Goal: Transaction & Acquisition: Purchase product/service

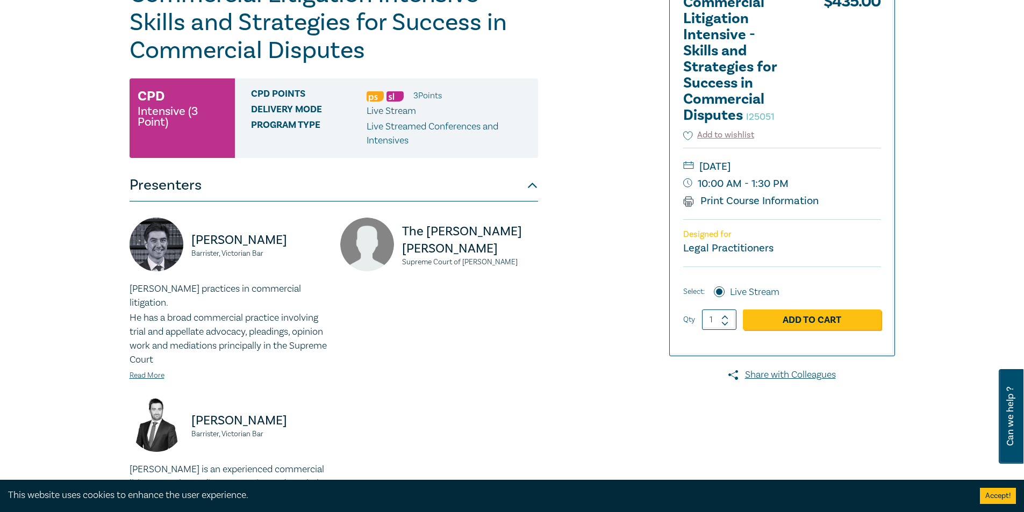
scroll to position [161, 0]
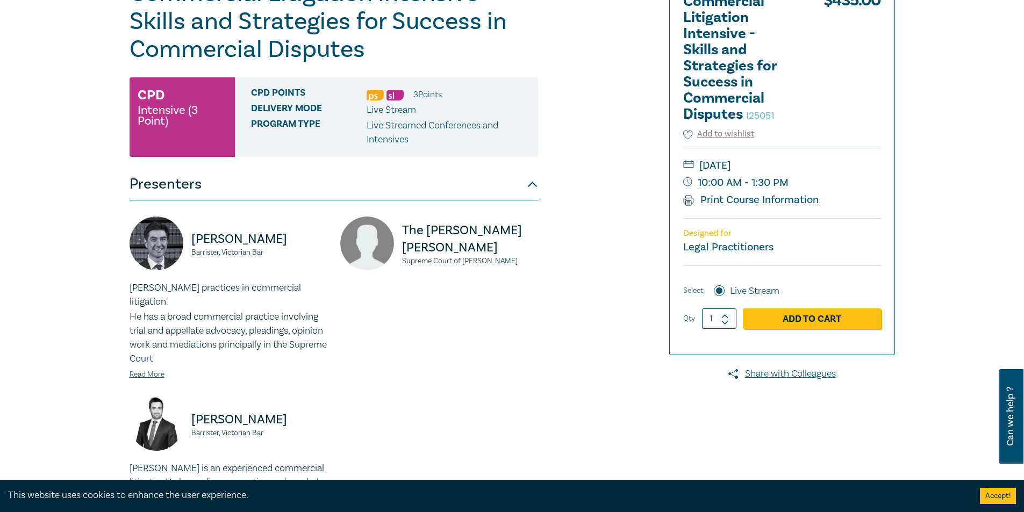
click at [471, 277] on div "The Hon. Justice M Osborne Supreme Court of Victoria" at bounding box center [439, 249] width 198 height 65
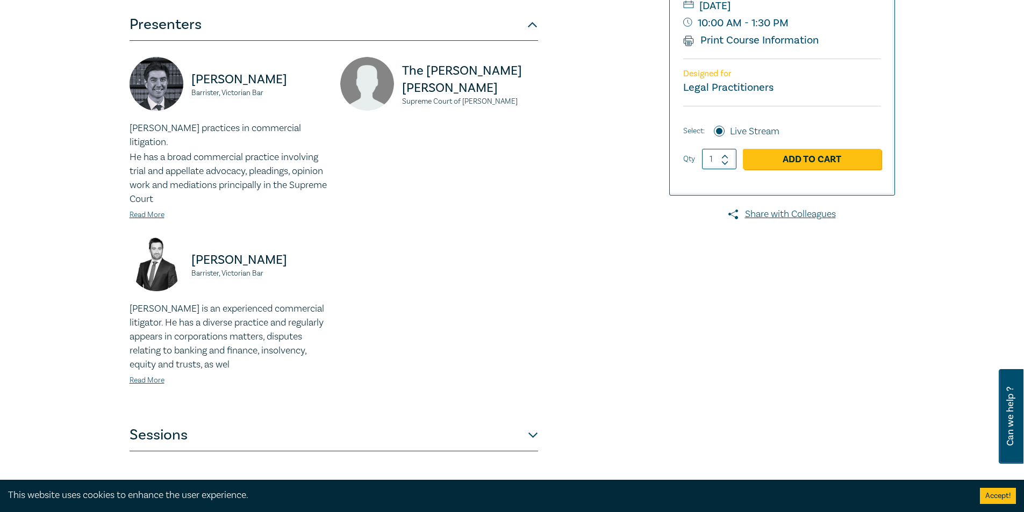
scroll to position [323, 0]
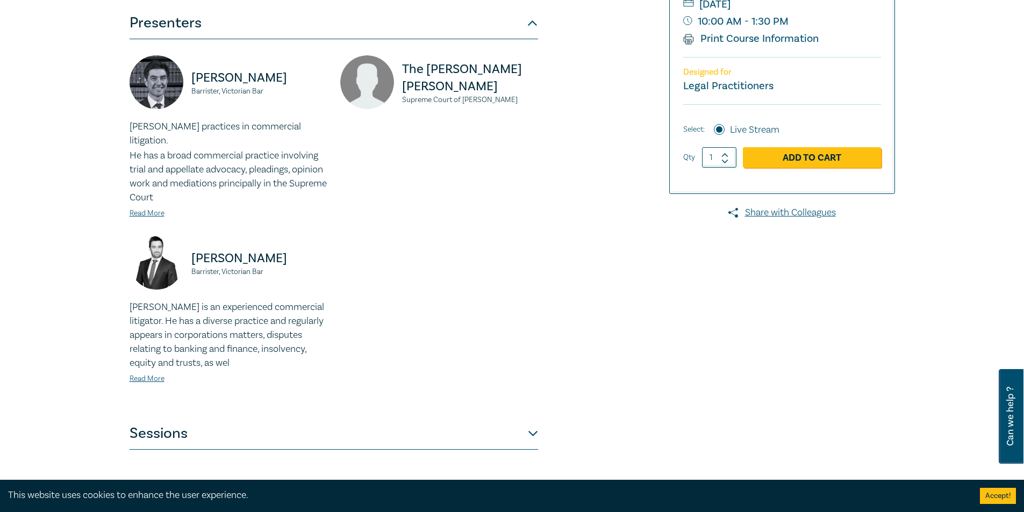
click at [477, 279] on div "Jonathan Wilkinson Barrister, Victorian Bar Jonathan practices in commercial li…" at bounding box center [333, 228] width 421 height 346
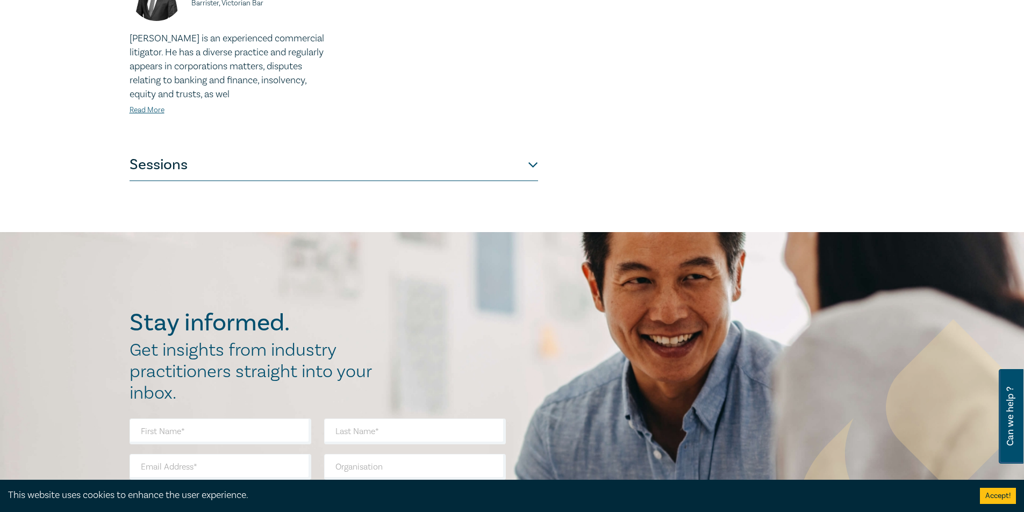
click at [453, 153] on button "Sessions" at bounding box center [334, 165] width 409 height 32
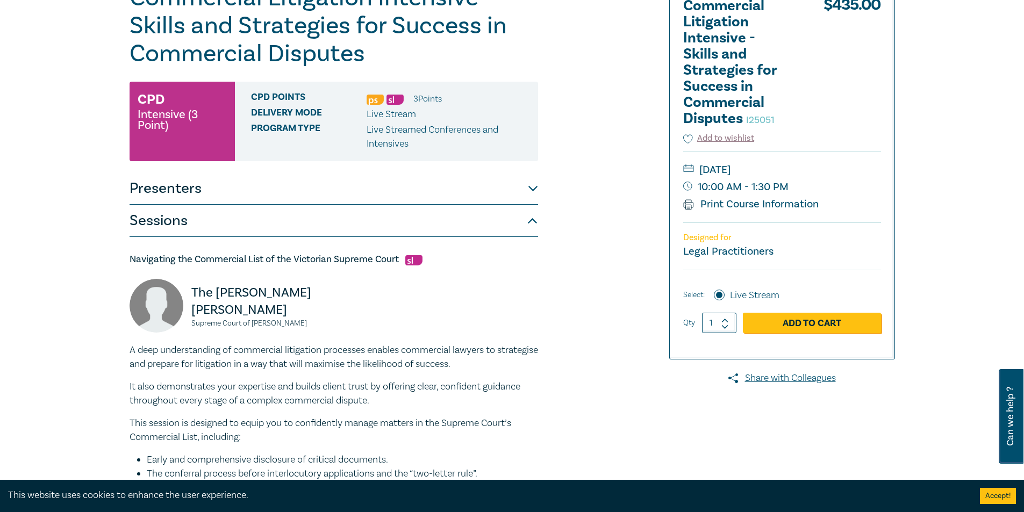
scroll to position [0, 0]
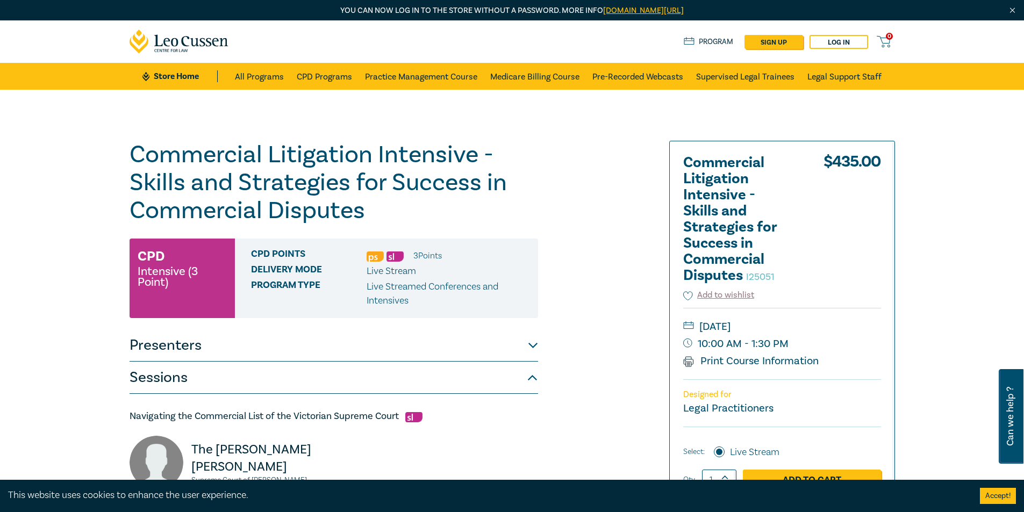
click at [380, 256] on img at bounding box center [375, 257] width 17 height 10
click at [397, 256] on img at bounding box center [394, 257] width 17 height 10
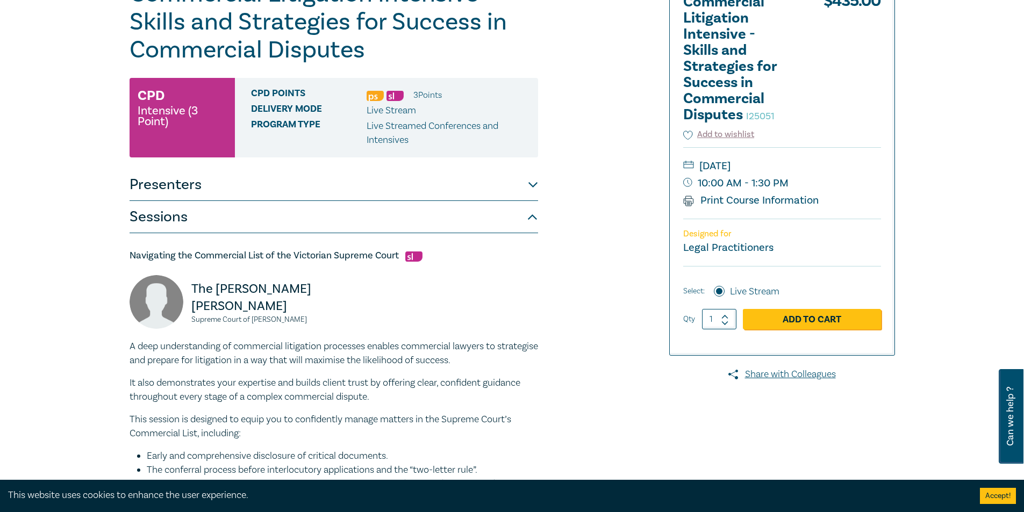
scroll to position [161, 0]
click at [753, 187] on small "10:00 AM - 1:30 PM" at bounding box center [782, 182] width 198 height 17
click at [771, 183] on small "10:00 AM - 1:30 PM" at bounding box center [782, 182] width 198 height 17
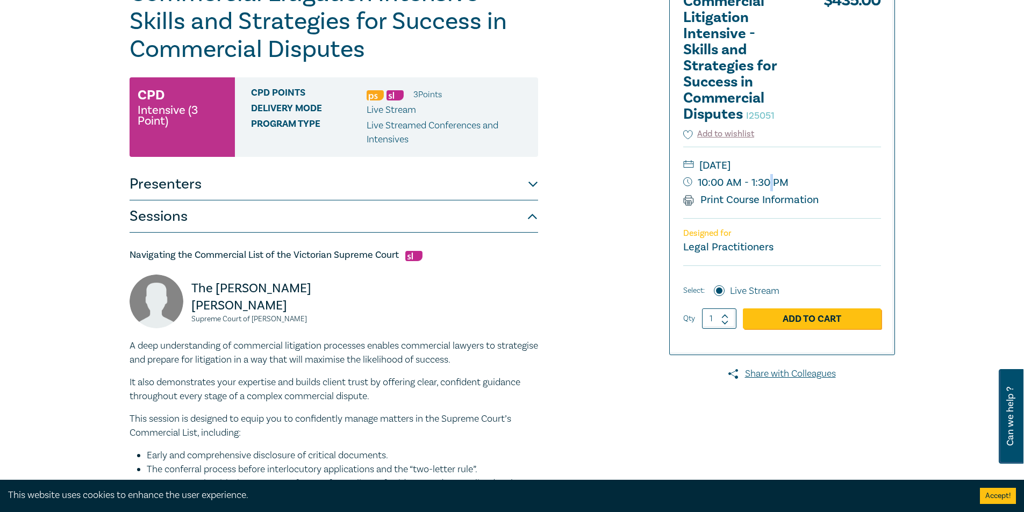
click at [771, 183] on small "10:00 AM - 1:30 PM" at bounding box center [782, 182] width 198 height 17
click at [799, 183] on small "10:00 AM - 1:30 PM" at bounding box center [782, 182] width 198 height 17
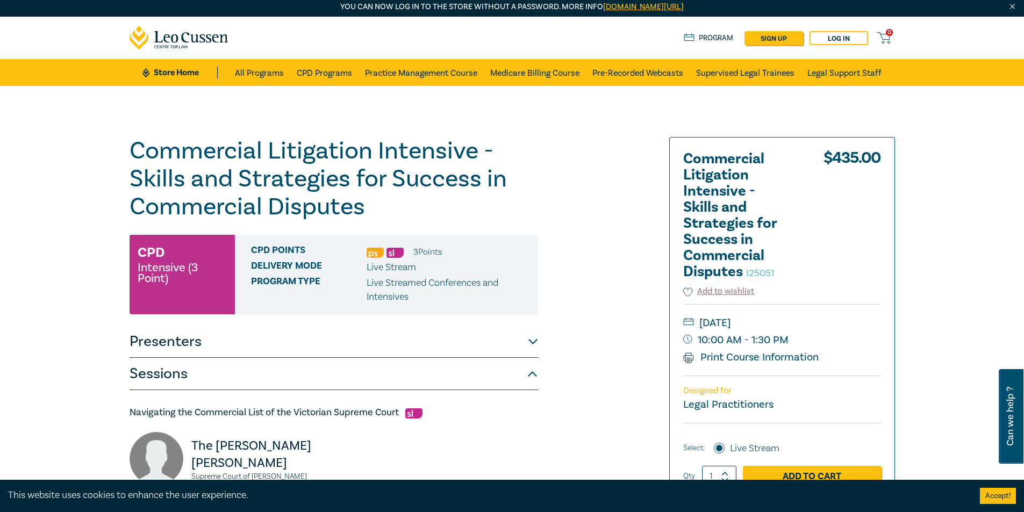
scroll to position [0, 0]
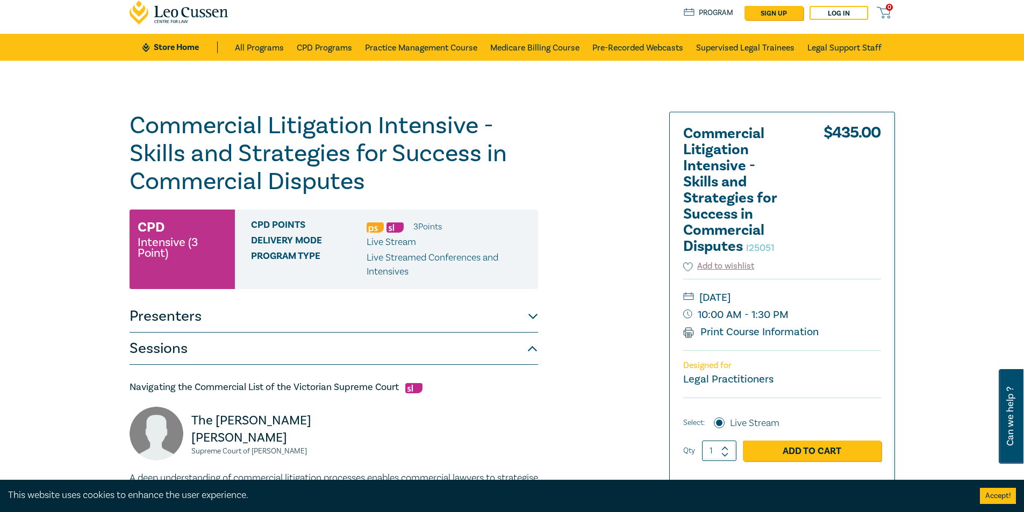
scroll to position [54, 0]
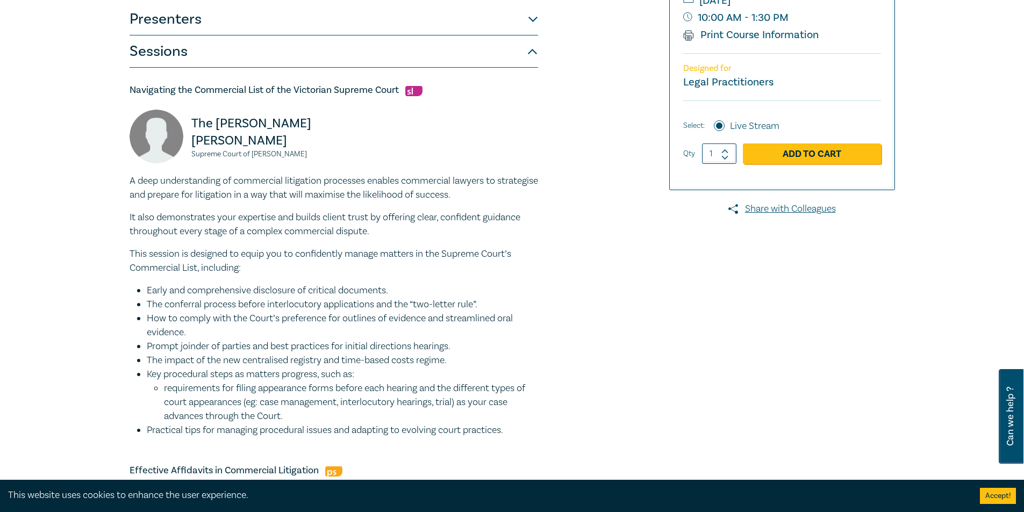
scroll to position [323, 0]
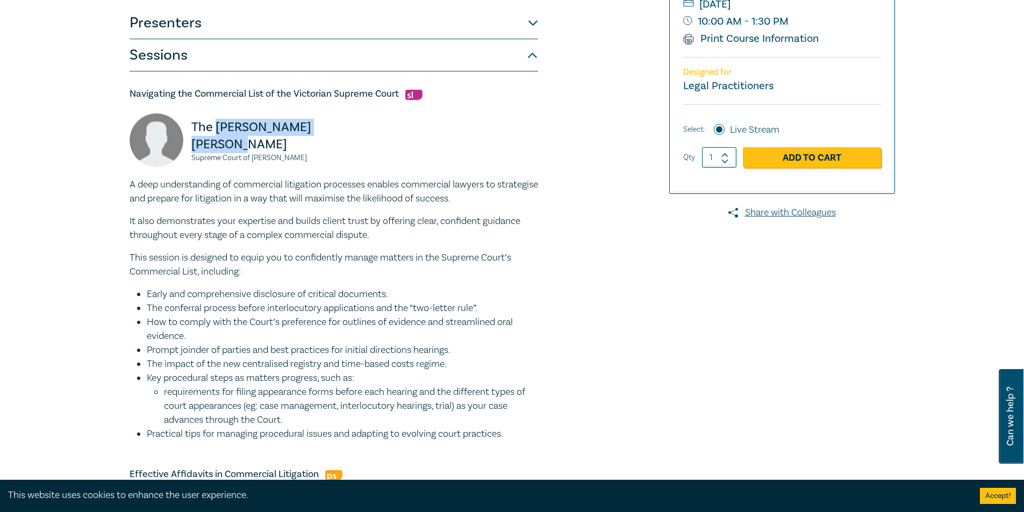
drag, startPoint x: 215, startPoint y: 127, endPoint x: 243, endPoint y: 146, distance: 33.7
click at [243, 146] on p "The Hon. Justice M Osborne" at bounding box center [259, 136] width 136 height 34
copy p "Hon. Justice M Osborne"
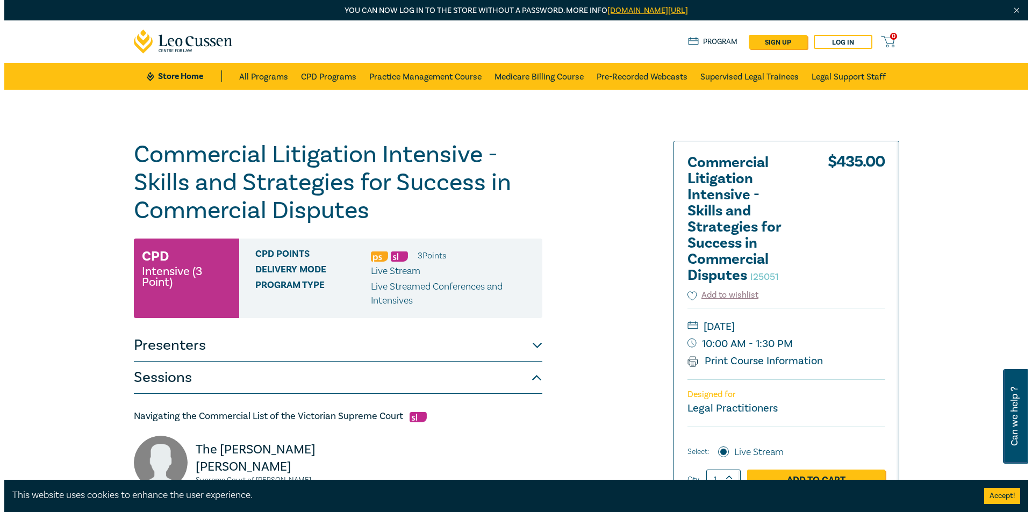
scroll to position [215, 0]
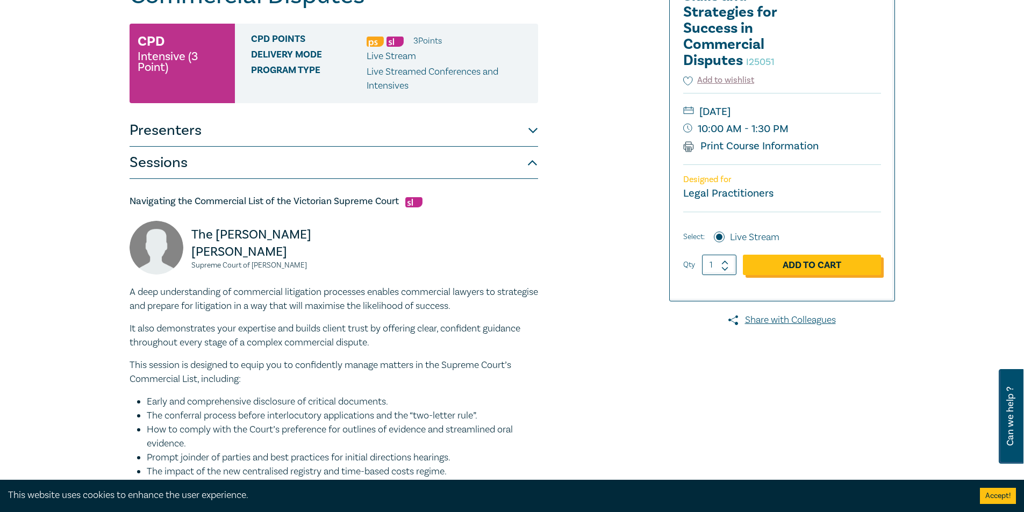
click at [800, 268] on link "Add to Cart" at bounding box center [812, 265] width 138 height 20
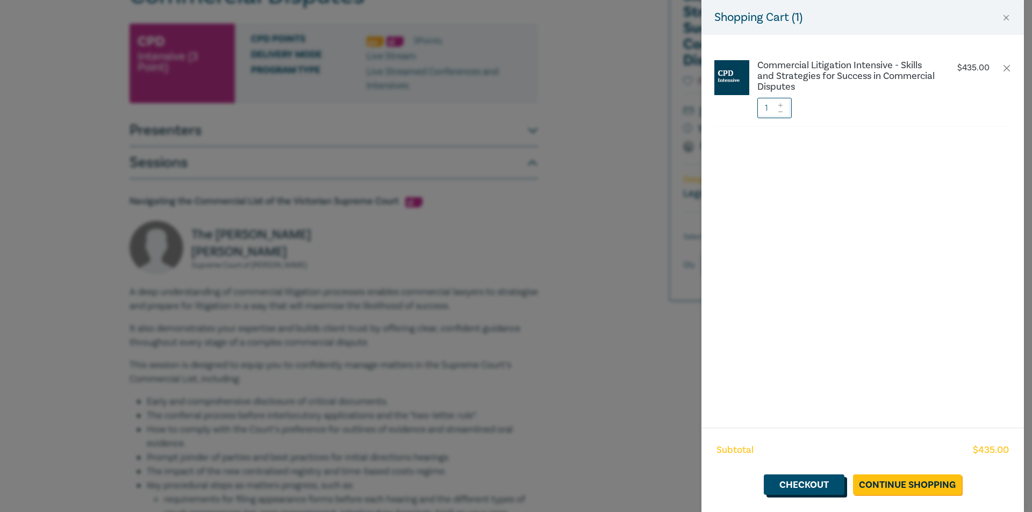
click at [811, 486] on link "Checkout" at bounding box center [804, 485] width 81 height 20
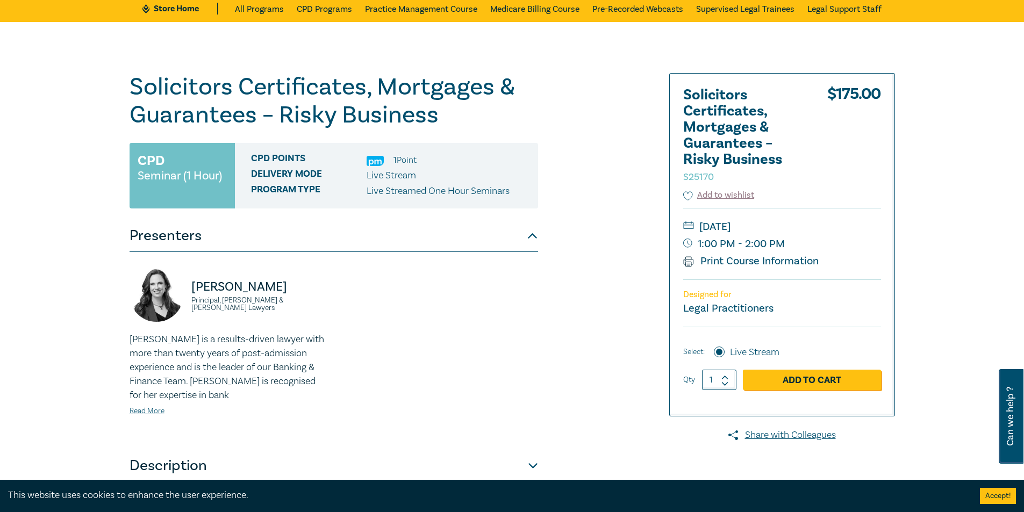
scroll to position [108, 0]
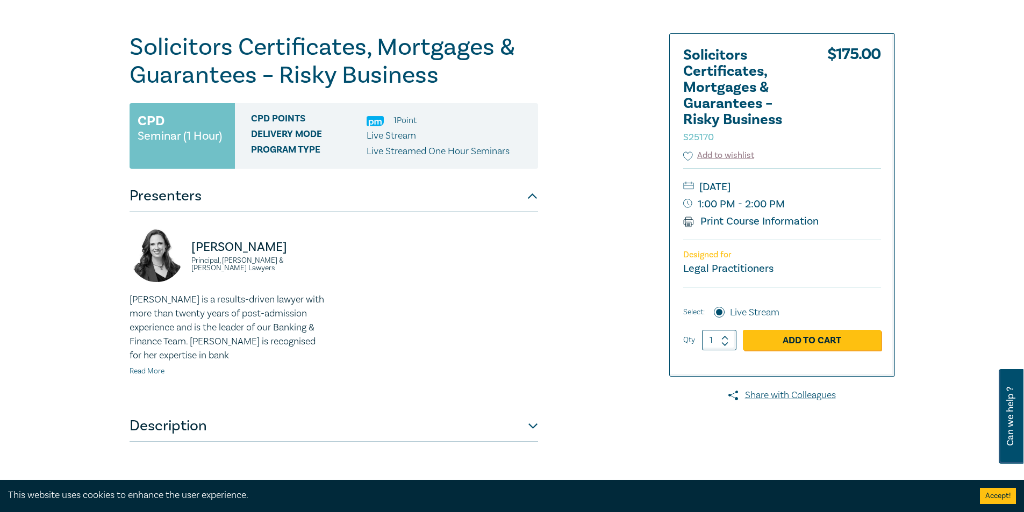
click at [157, 371] on link "Read More" at bounding box center [147, 372] width 35 height 10
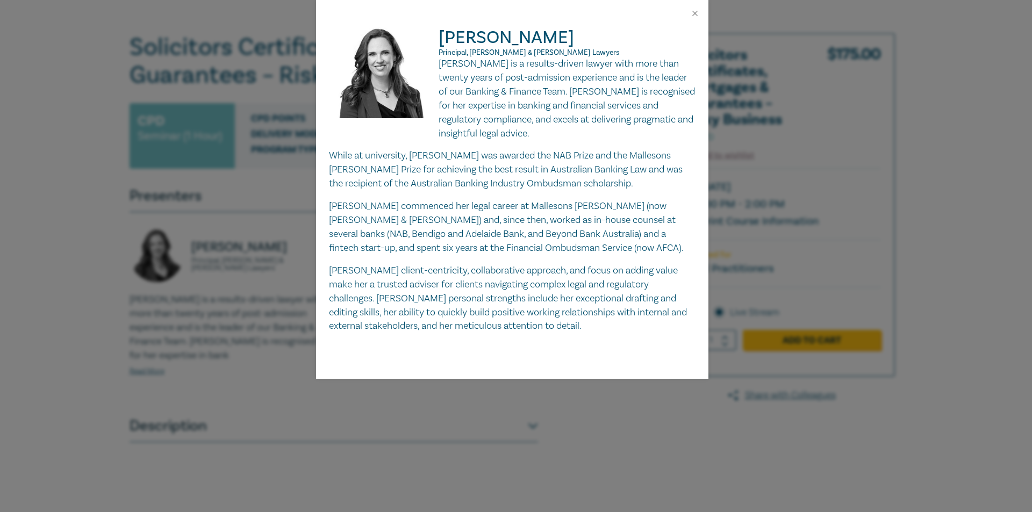
click at [588, 250] on p "[PERSON_NAME] commenced her legal career at Mallesons [PERSON_NAME] (now [PERSO…" at bounding box center [512, 227] width 367 height 56
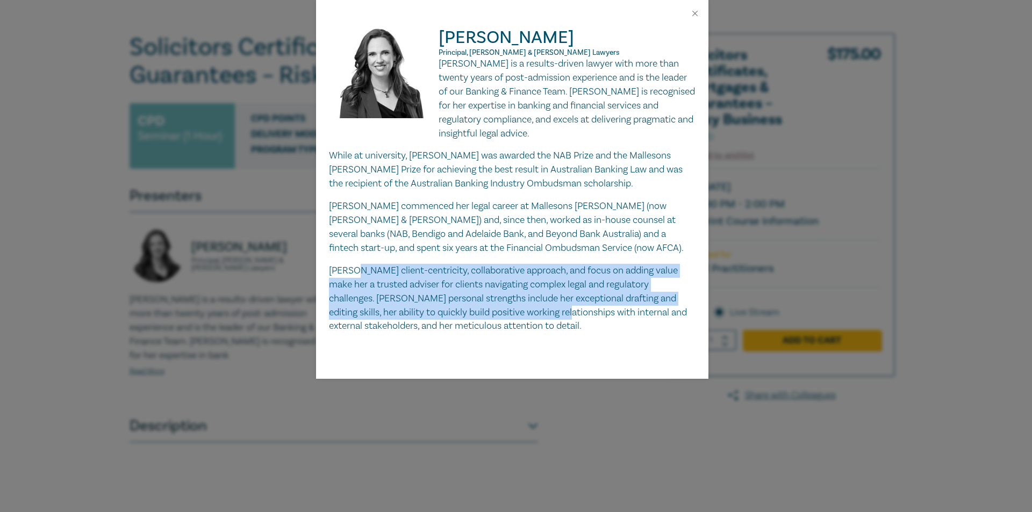
drag, startPoint x: 352, startPoint y: 270, endPoint x: 537, endPoint y: 311, distance: 189.5
click at [537, 311] on p "[PERSON_NAME] client-centricity, collaborative approach, and focus on adding va…" at bounding box center [512, 299] width 367 height 70
click at [482, 315] on p "[PERSON_NAME] client-centricity, collaborative approach, and focus on adding va…" at bounding box center [512, 299] width 367 height 70
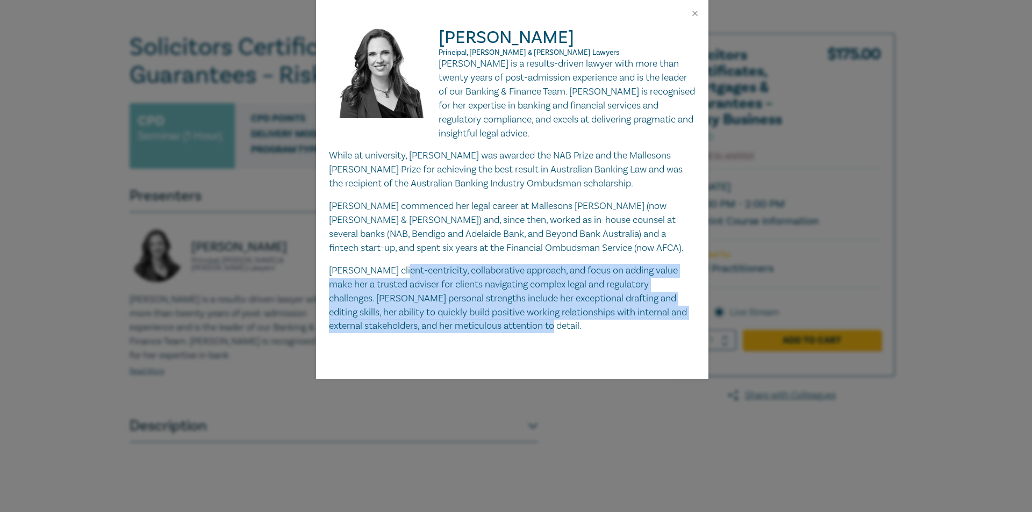
drag, startPoint x: 580, startPoint y: 333, endPoint x: 396, endPoint y: 264, distance: 196.6
click at [396, 264] on p "[PERSON_NAME] client-centricity, collaborative approach, and focus on adding va…" at bounding box center [512, 299] width 367 height 70
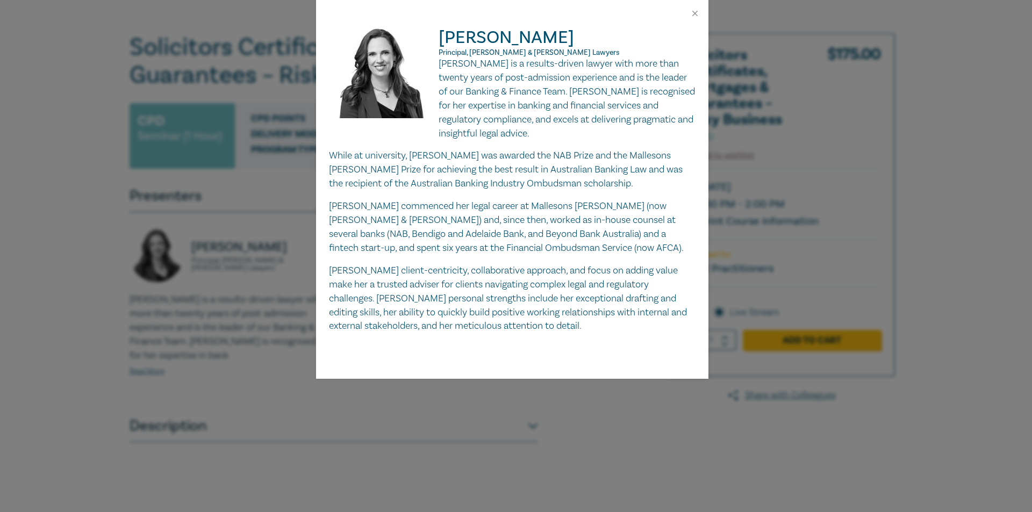
click at [284, 252] on div "[PERSON_NAME] Principal, [PERSON_NAME] & [PERSON_NAME] Lawyers [PERSON_NAME] is…" at bounding box center [516, 256] width 1032 height 512
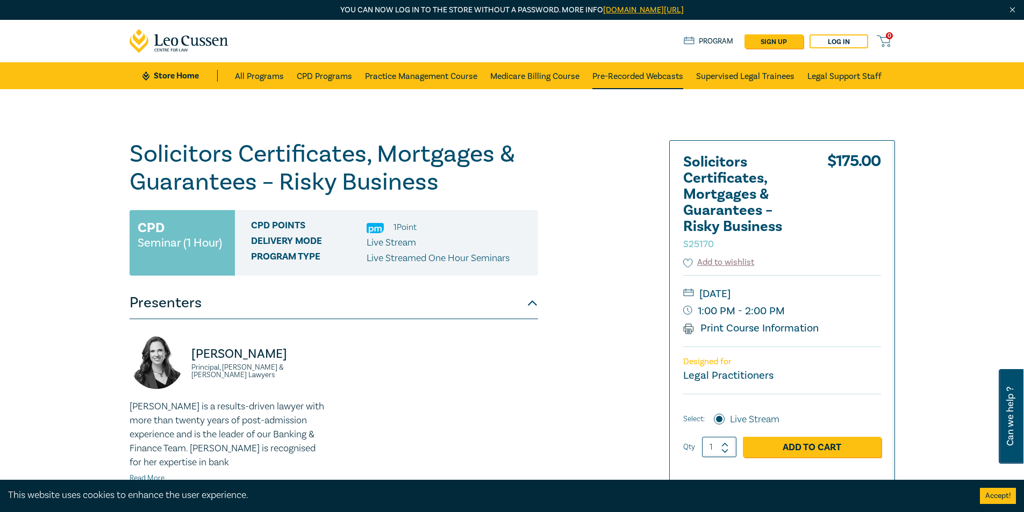
scroll to position [0, 0]
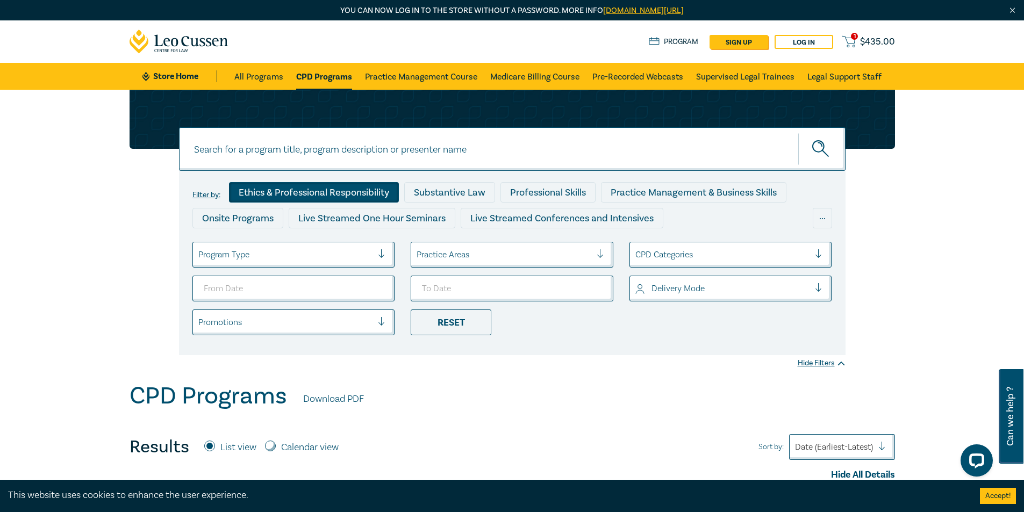
click at [380, 188] on div "Ethics & Professional Responsibility" at bounding box center [314, 192] width 170 height 20
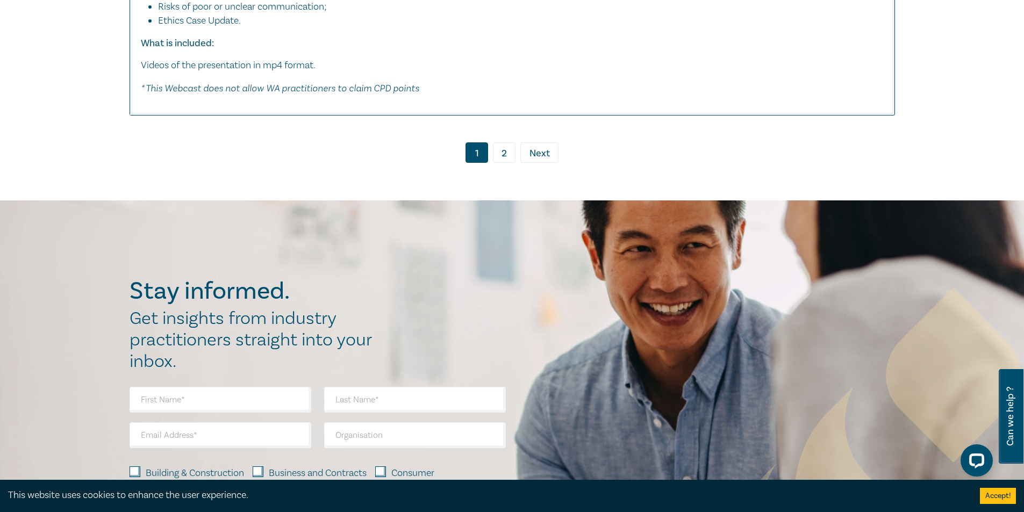
scroll to position [4193, 0]
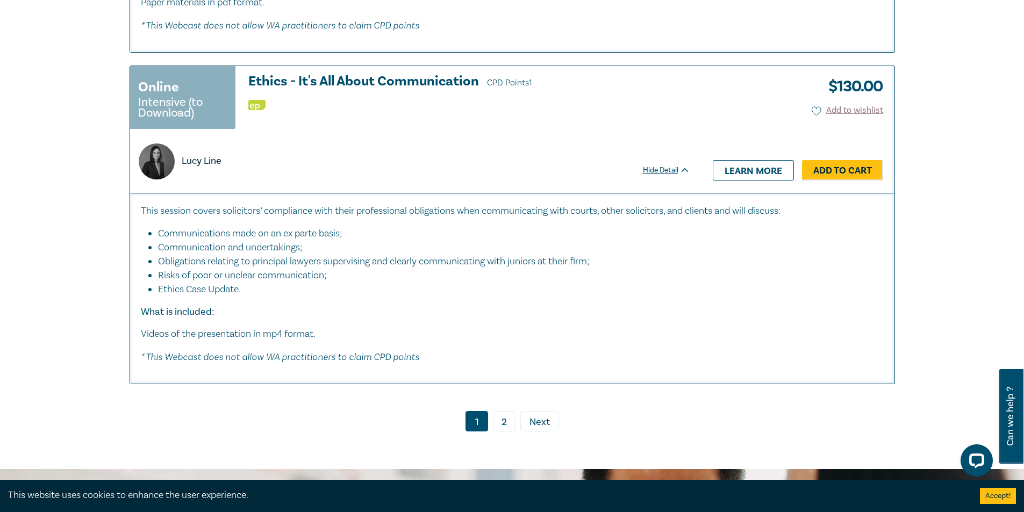
click at [505, 432] on link "2" at bounding box center [504, 421] width 23 height 20
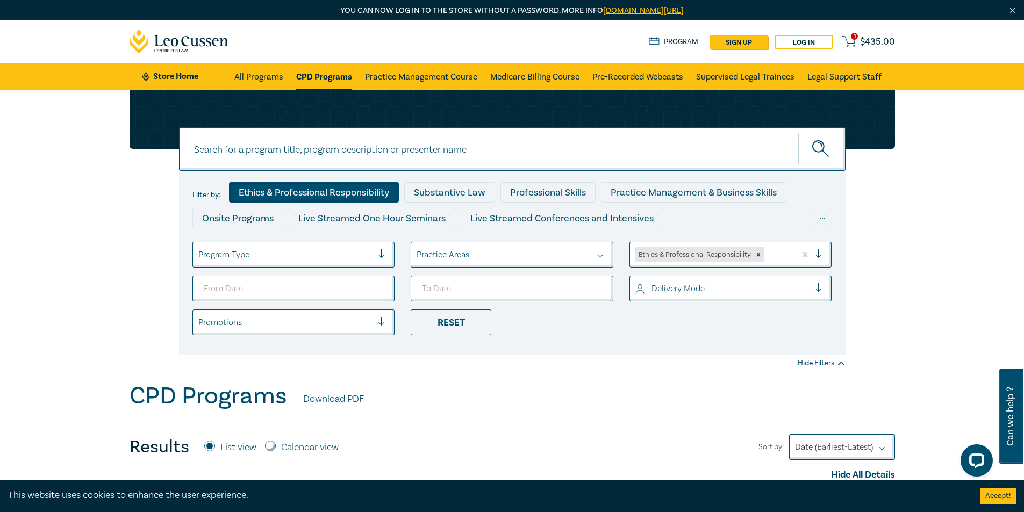
click at [281, 185] on div "Ethics & Professional Responsibility" at bounding box center [314, 192] width 170 height 20
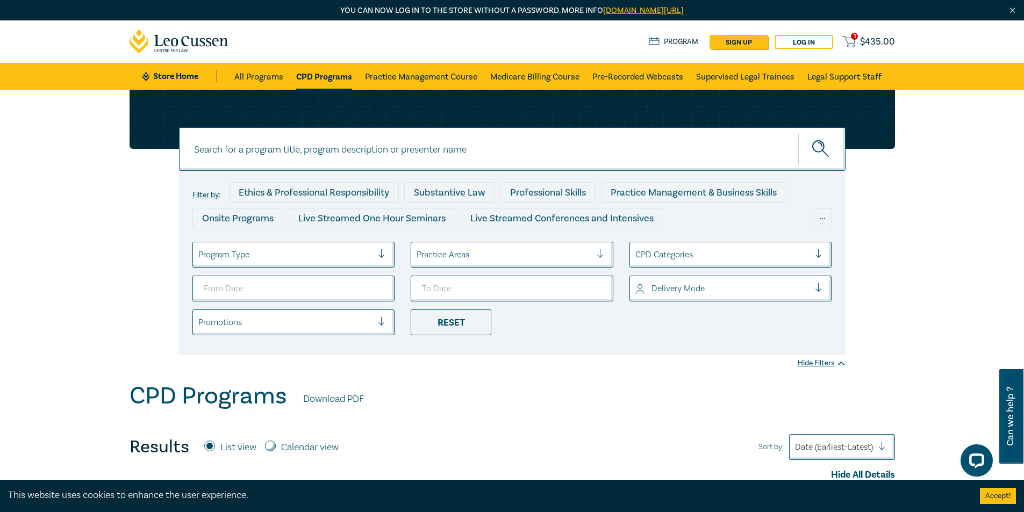
click at [439, 145] on input at bounding box center [512, 149] width 667 height 44
click at [798, 133] on button "submit" at bounding box center [821, 149] width 47 height 33
click at [307, 148] on input "newly admitted" at bounding box center [512, 149] width 667 height 44
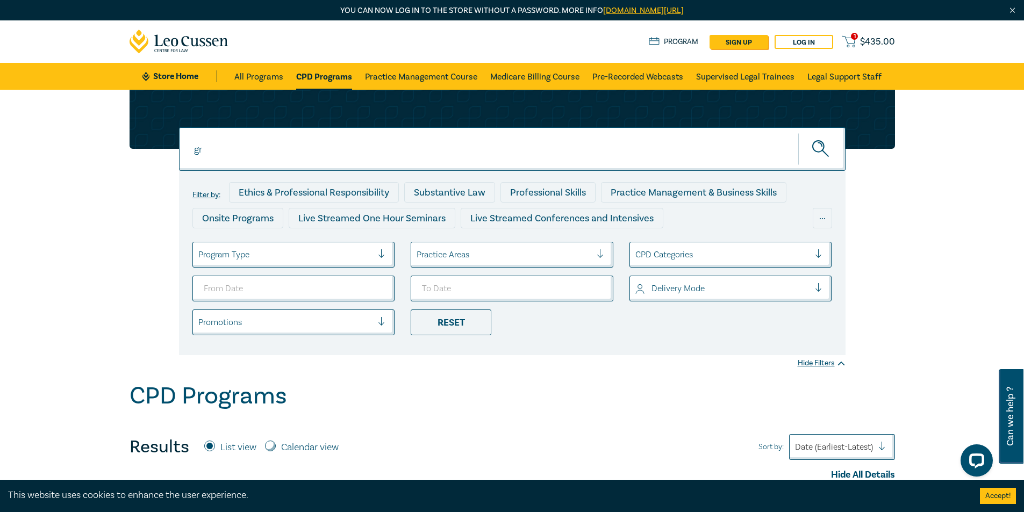
type input "g"
click at [798, 133] on button "submit" at bounding box center [821, 149] width 47 height 33
click at [312, 153] on input "admitted" at bounding box center [512, 149] width 667 height 44
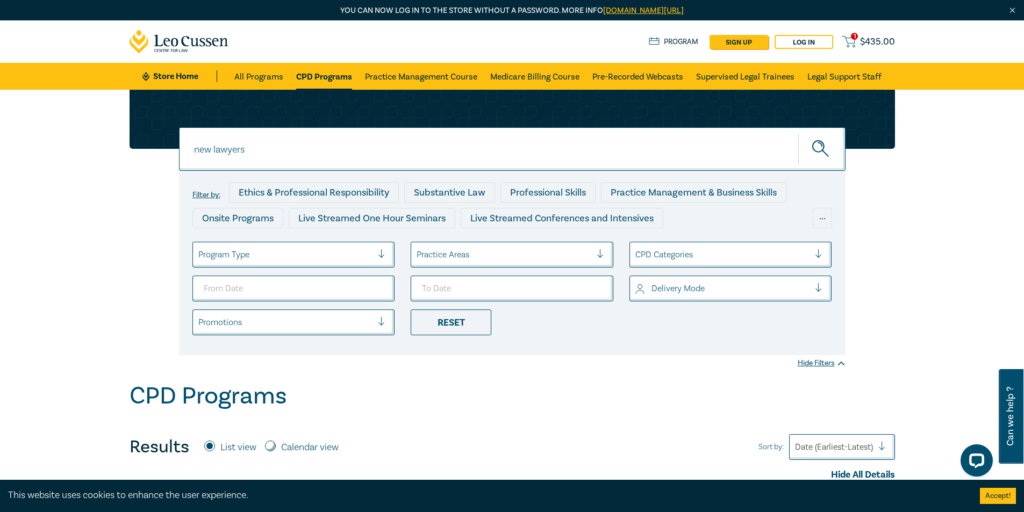
type input "new lawyers"
click at [798, 133] on button "submit" at bounding box center [821, 149] width 47 height 33
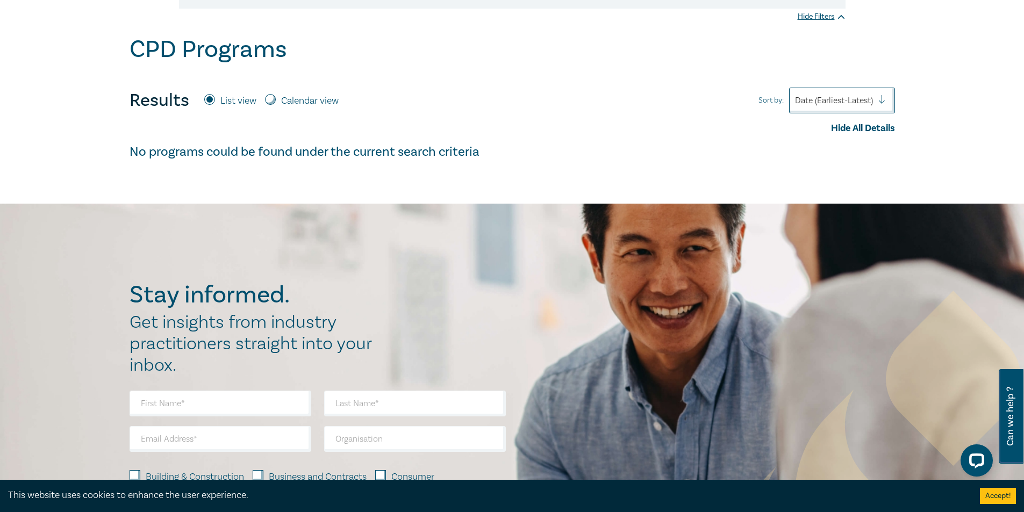
scroll to position [54, 0]
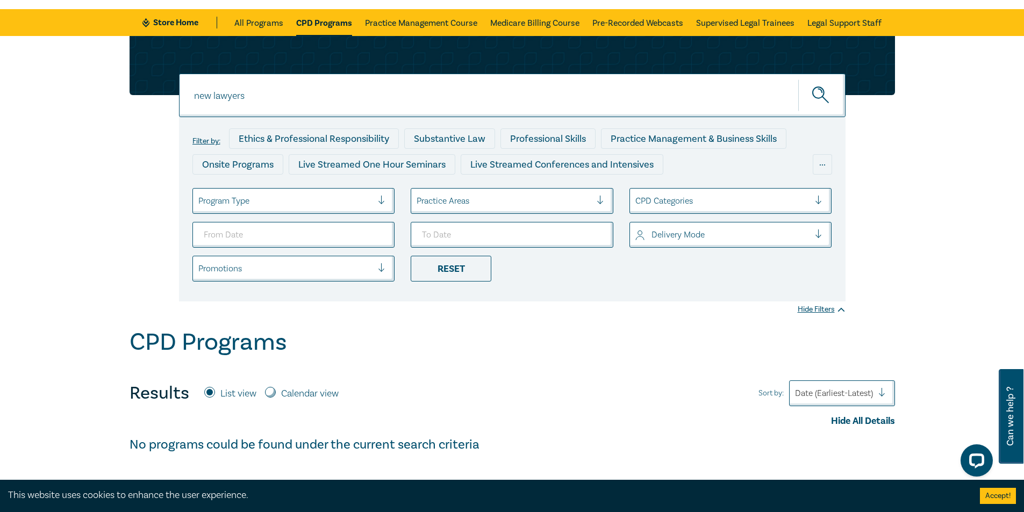
click at [282, 106] on input "new lawyers" at bounding box center [512, 96] width 667 height 44
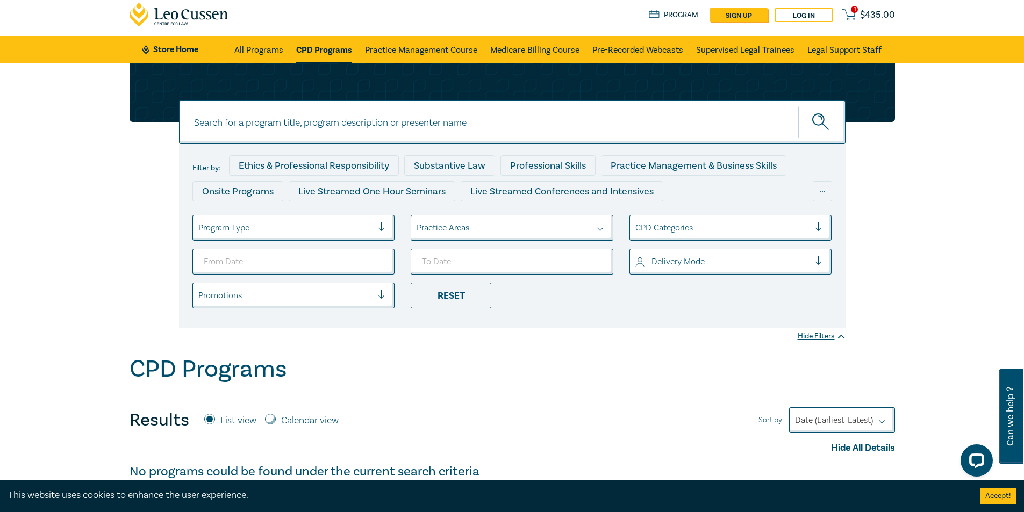
scroll to position [0, 0]
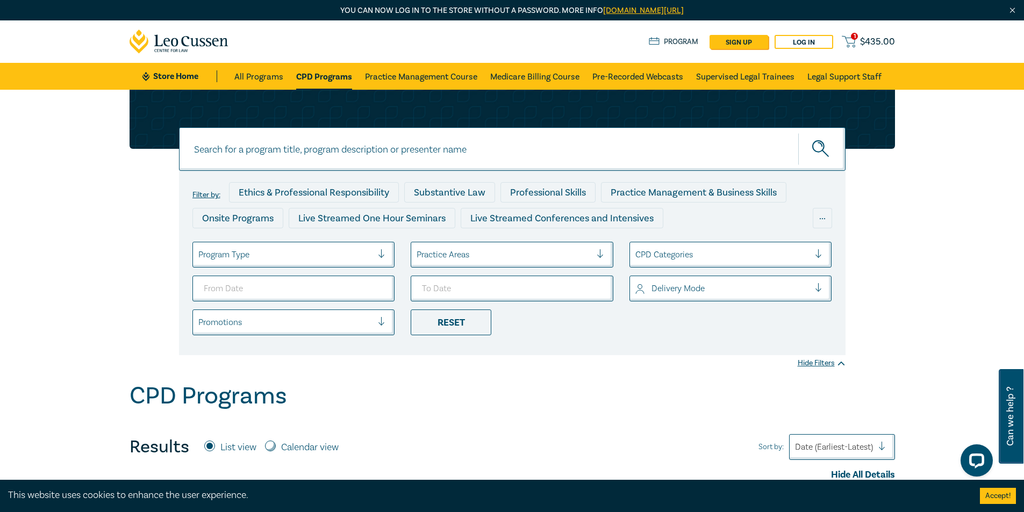
click at [332, 77] on link "CPD Programs" at bounding box center [324, 76] width 56 height 27
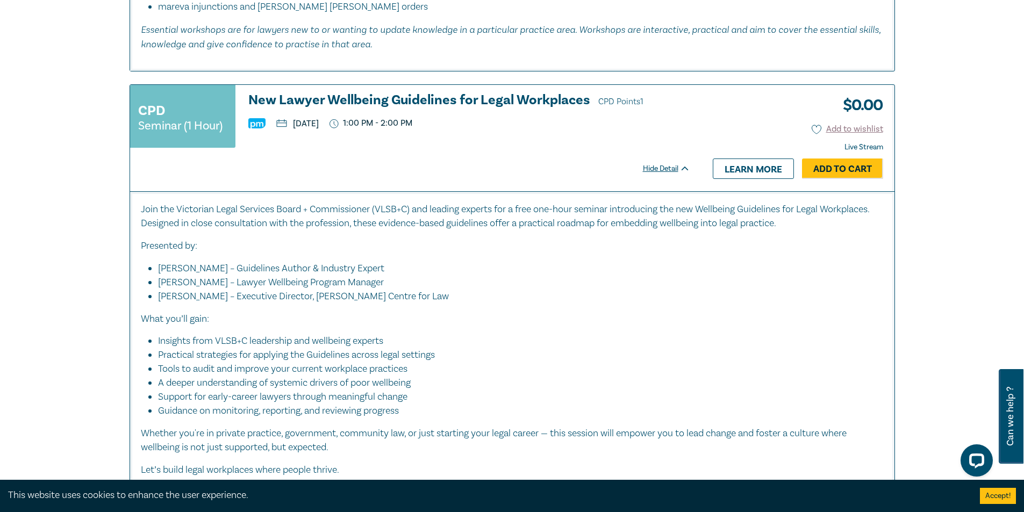
scroll to position [914, 0]
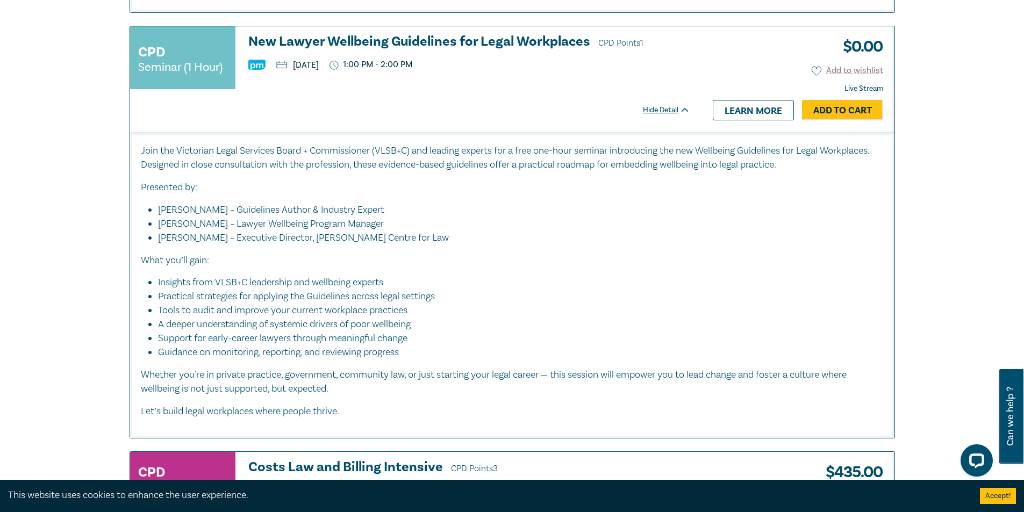
click at [530, 225] on li "Lucy Fraser – Lawyer Wellbeing Program Manager" at bounding box center [515, 224] width 715 height 14
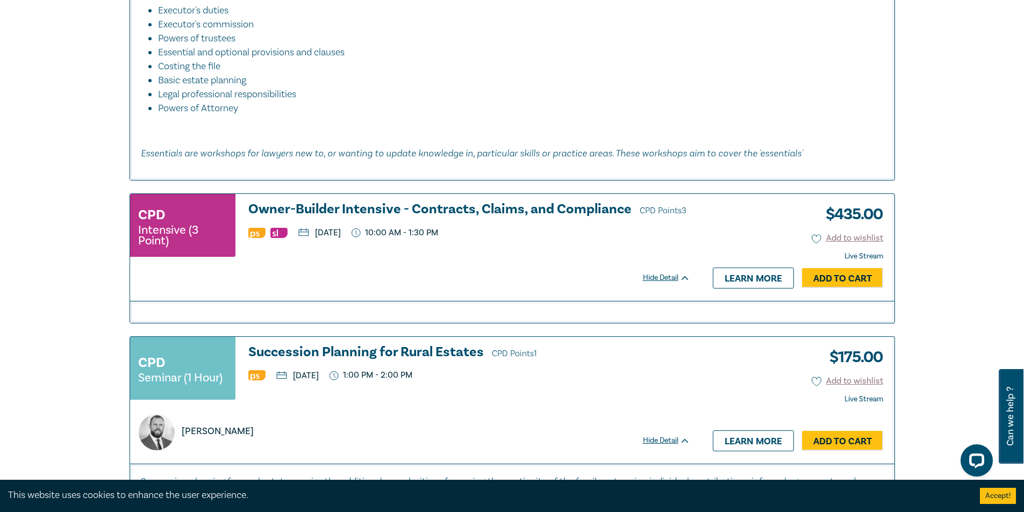
scroll to position [4945, 0]
